Goal: Find specific page/section: Find specific page/section

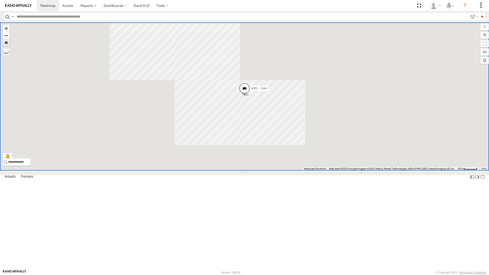
click at [258, 171] on div "4061 - Cam" at bounding box center [244, 96] width 489 height 148
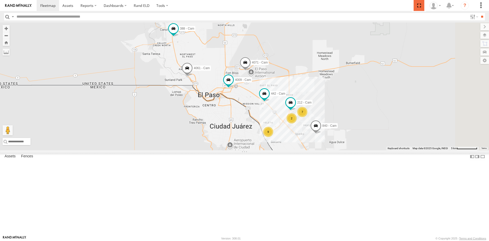
drag, startPoint x: 417, startPoint y: 6, endPoint x: 417, endPoint y: 28, distance: 22.2
click at [417, 6] on span at bounding box center [419, 5] width 10 height 11
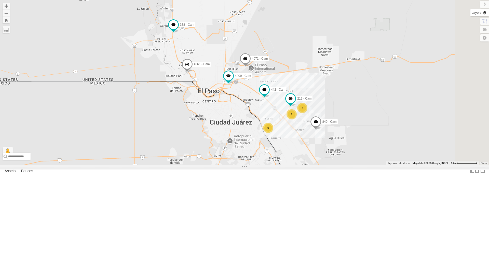
click at [485, 13] on label at bounding box center [480, 12] width 19 height 7
click at [0, 0] on div "Overlays" at bounding box center [0, 0] width 0 height 0
click at [0, 0] on span "Basemaps" at bounding box center [0, 0] width 0 height 0
click at [0, 0] on span "Satellite + Roadmap" at bounding box center [0, 0] width 0 height 0
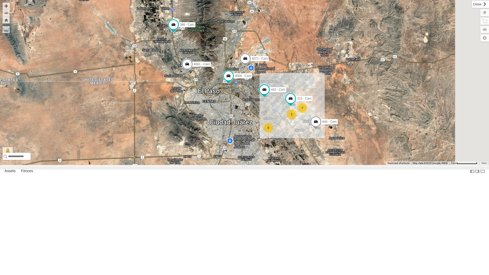
click at [472, 5] on label at bounding box center [480, 4] width 17 height 7
click at [0, 0] on div "All Assets" at bounding box center [0, 0] width 0 height 0
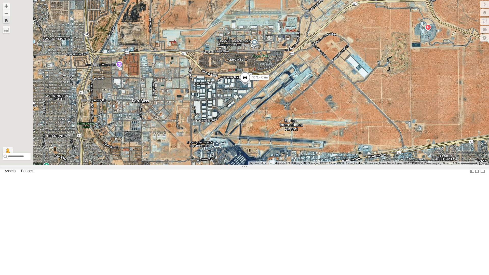
click at [0, 0] on div "442 - Cam" at bounding box center [0, 0] width 0 height 0
